Goal: Navigation & Orientation: Find specific page/section

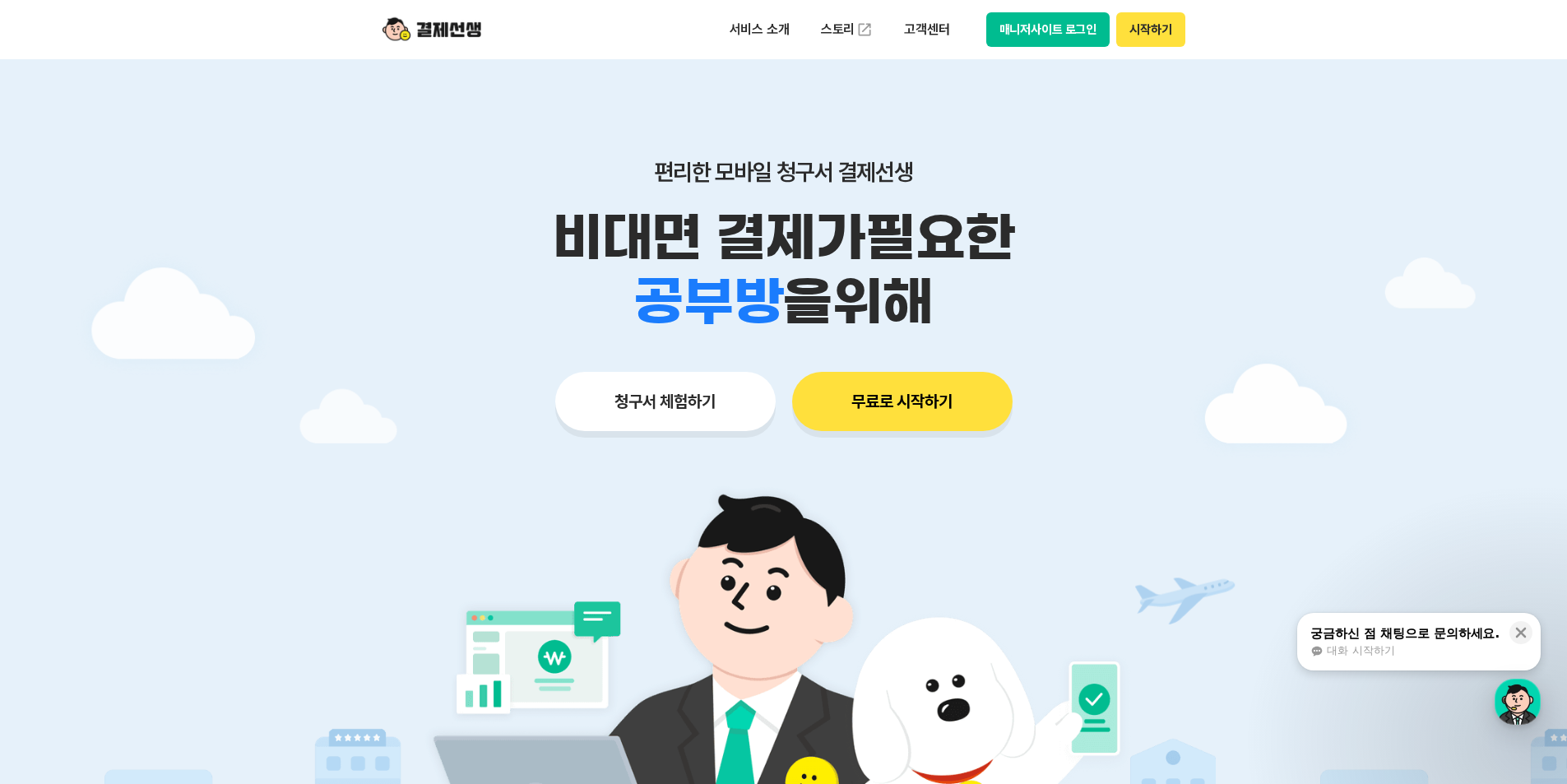
click at [1031, 26] on button "매니저사이트 로그인" at bounding box center [1049, 29] width 124 height 35
click at [1054, 11] on div "서비스 소개 스토리 고객센터 매니저사이트 로그인 시작하기" at bounding box center [784, 29] width 842 height 59
click at [1058, 32] on button "매니저사이트 로그인" at bounding box center [1049, 29] width 124 height 35
click at [1138, 30] on button "시작하기" at bounding box center [1150, 29] width 69 height 35
click at [1040, 40] on button "매니저사이트 로그인" at bounding box center [1049, 29] width 124 height 35
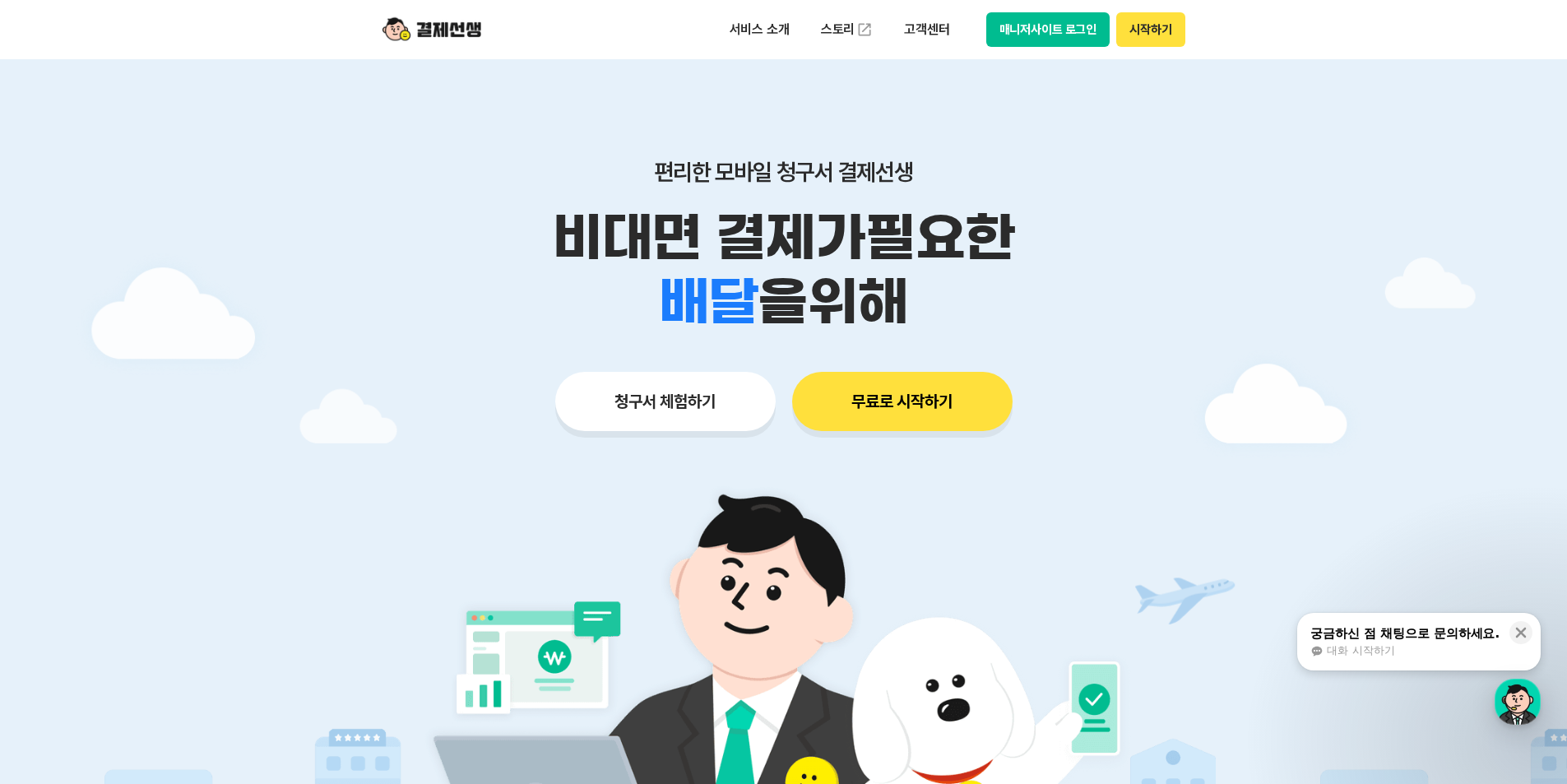
click at [1061, 36] on button "매니저사이트 로그인" at bounding box center [1049, 29] width 124 height 35
click at [1080, 42] on button "매니저사이트 로그인" at bounding box center [1049, 29] width 124 height 35
click at [1050, 27] on button "매니저사이트 로그인" at bounding box center [1049, 29] width 124 height 35
click at [1075, 32] on button "매니저사이트 로그인" at bounding box center [1049, 29] width 124 height 35
click at [1084, 28] on button "매니저사이트 로그인" at bounding box center [1049, 29] width 124 height 35
